Goal: Information Seeking & Learning: Learn about a topic

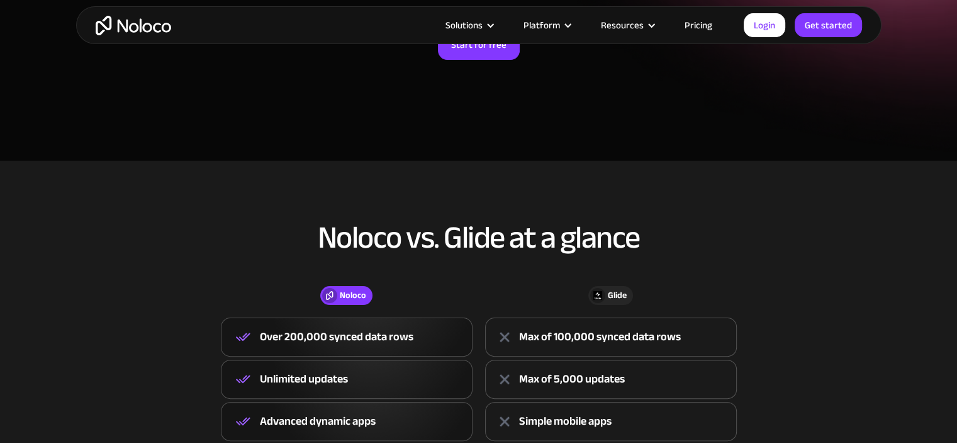
scroll to position [252, 0]
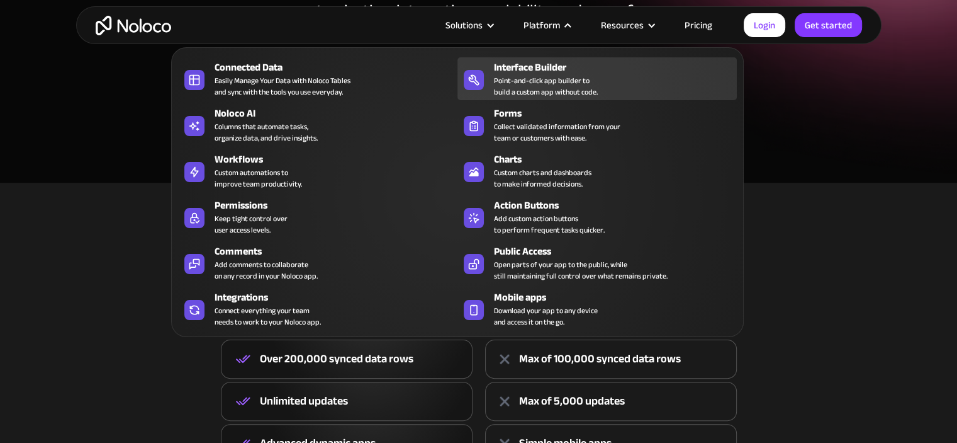
click at [544, 76] on div "Point-and-click app builder to build a custom app without code." at bounding box center [546, 86] width 104 height 23
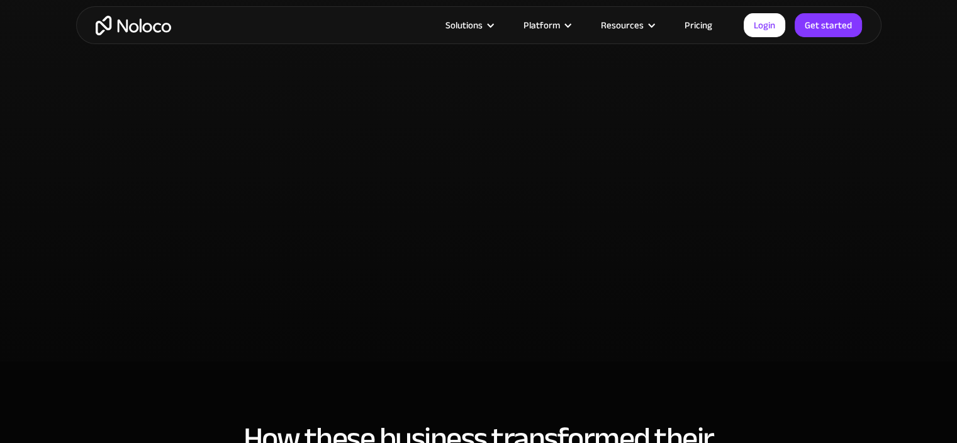
scroll to position [2770, 0]
